Goal: Transaction & Acquisition: Download file/media

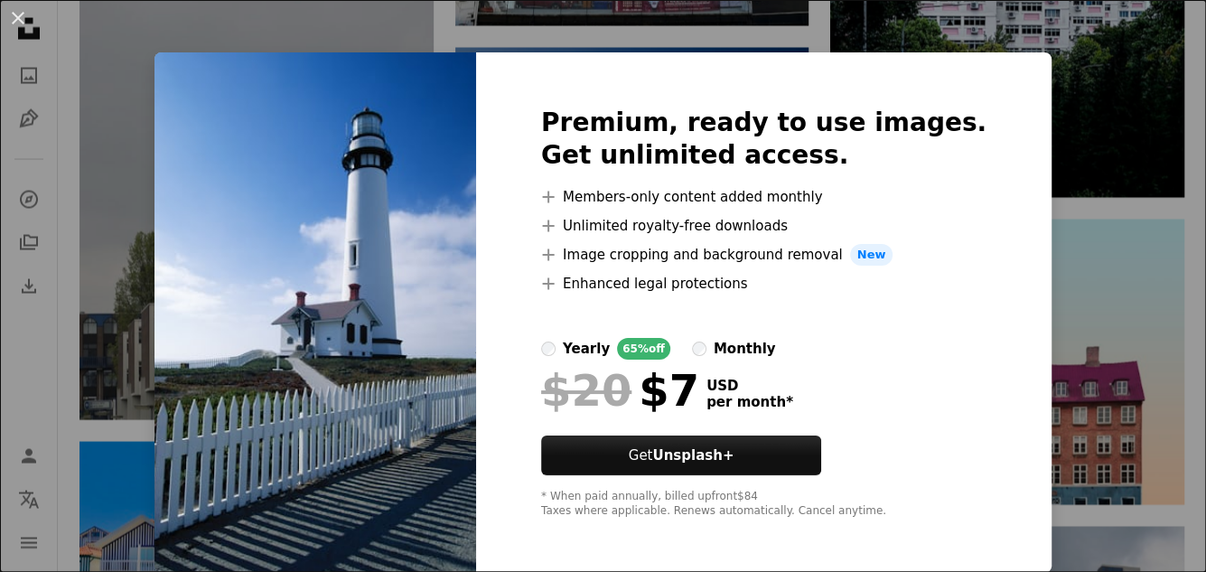
scroll to position [7, 0]
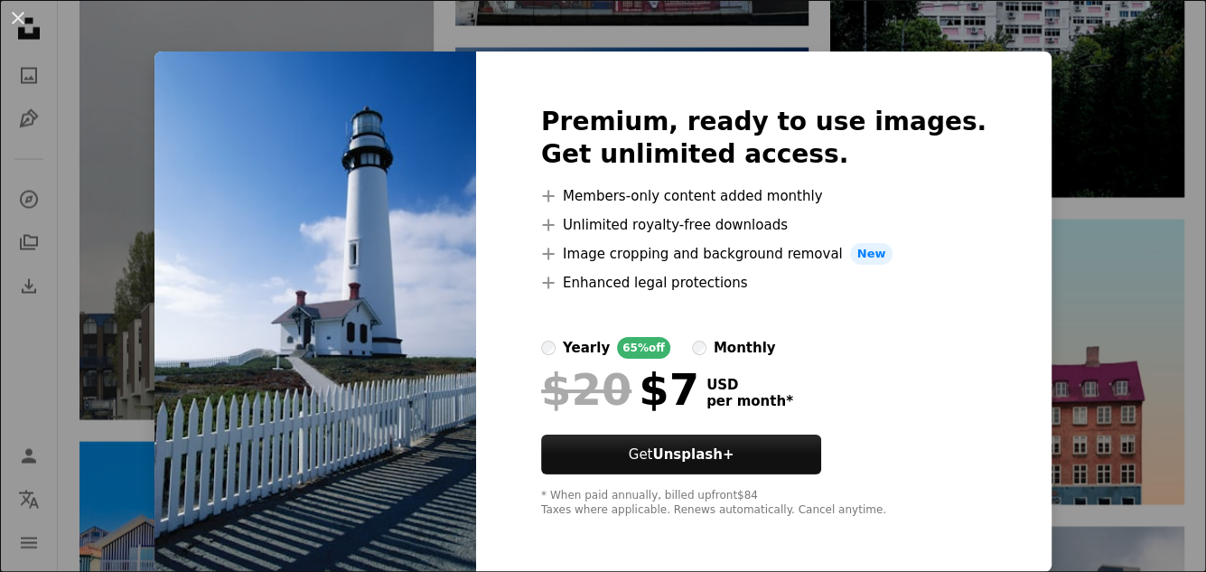
click at [1028, 135] on div "An X shape Premium, ready to use images. Get unlimited access. A plus sign Memb…" at bounding box center [603, 286] width 1206 height 572
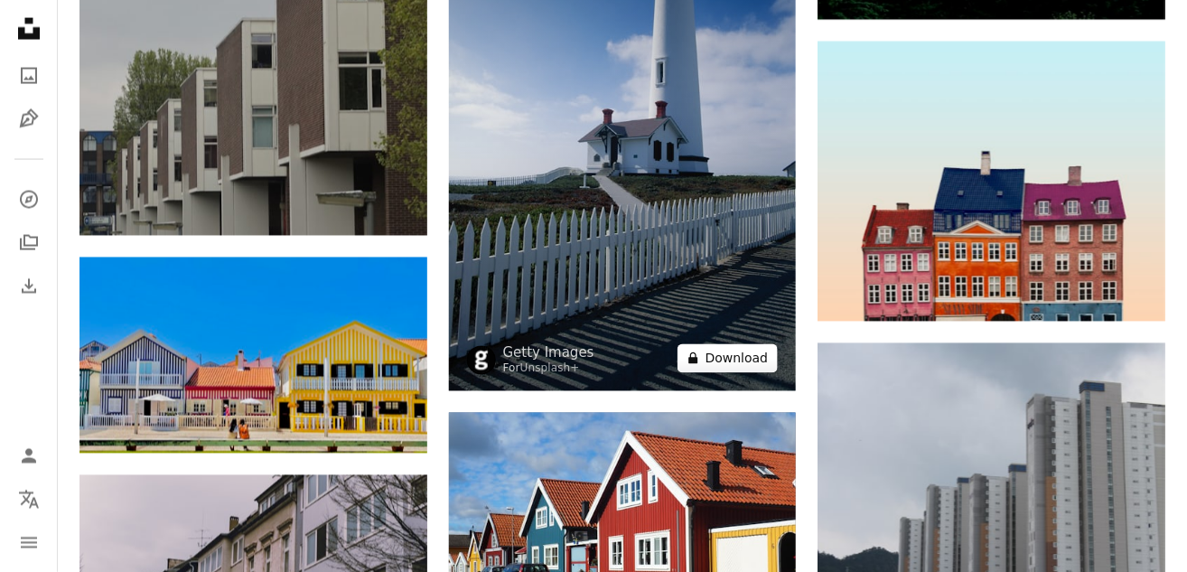
click at [730, 370] on button "A lock Download" at bounding box center [727, 358] width 101 height 29
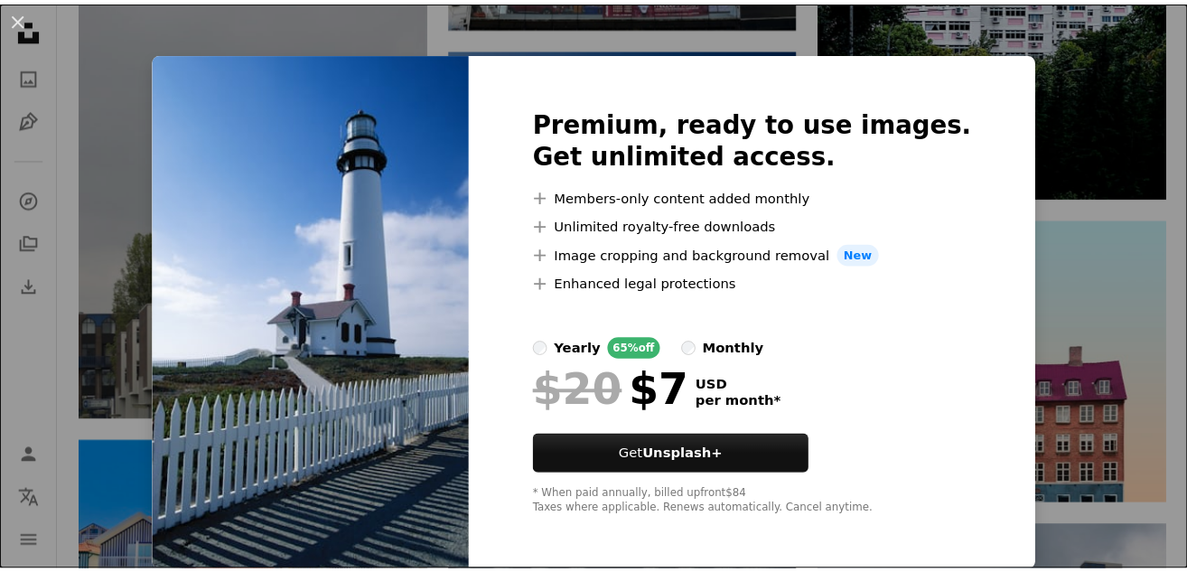
scroll to position [7, 0]
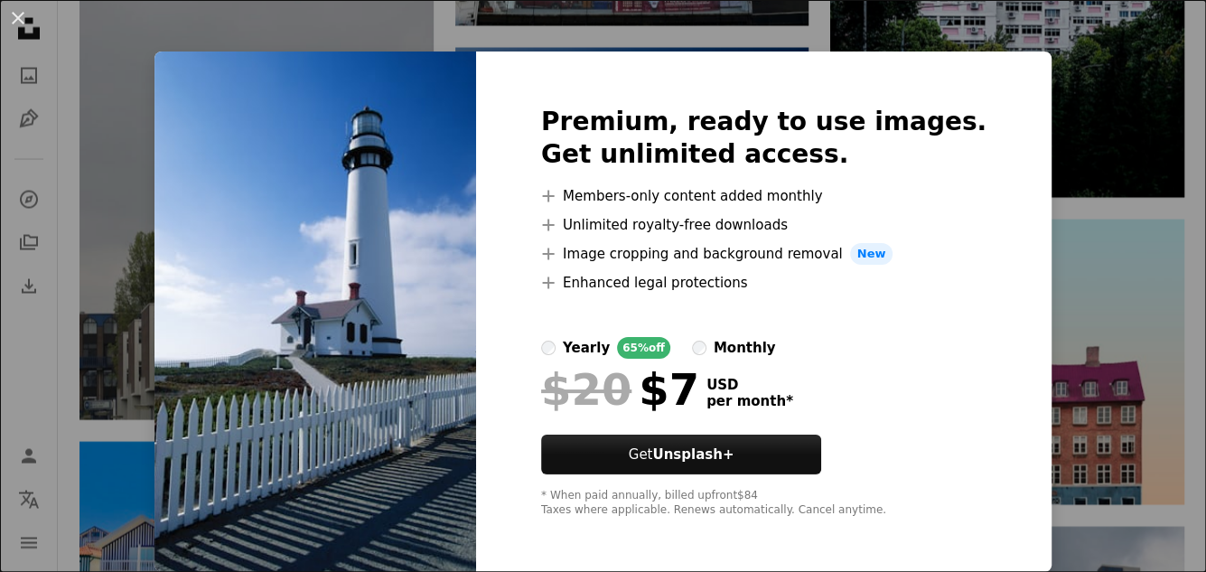
click at [1110, 295] on div "An X shape Premium, ready to use images. Get unlimited access. A plus sign Memb…" at bounding box center [603, 286] width 1206 height 572
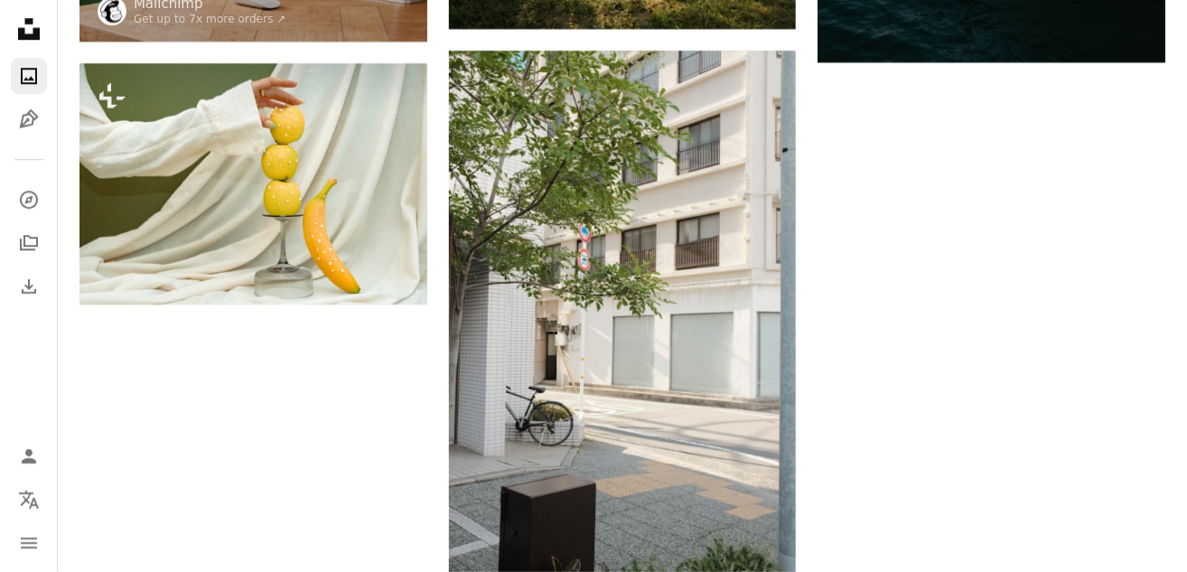
scroll to position [240, 0]
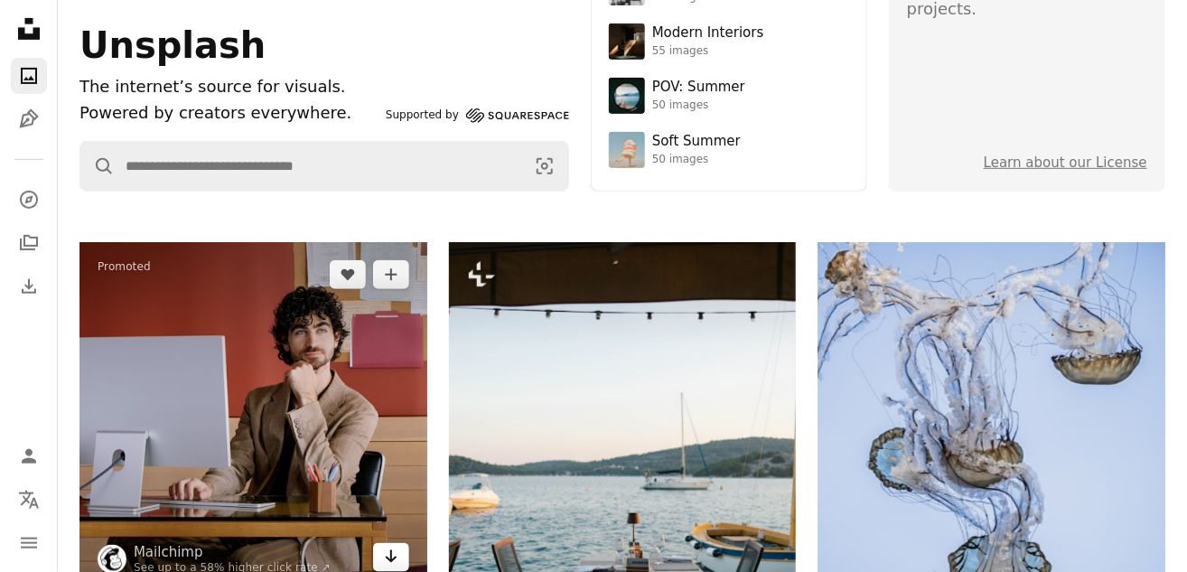
click at [394, 566] on icon "Arrow pointing down" at bounding box center [391, 557] width 14 height 22
